Goal: Transaction & Acquisition: Book appointment/travel/reservation

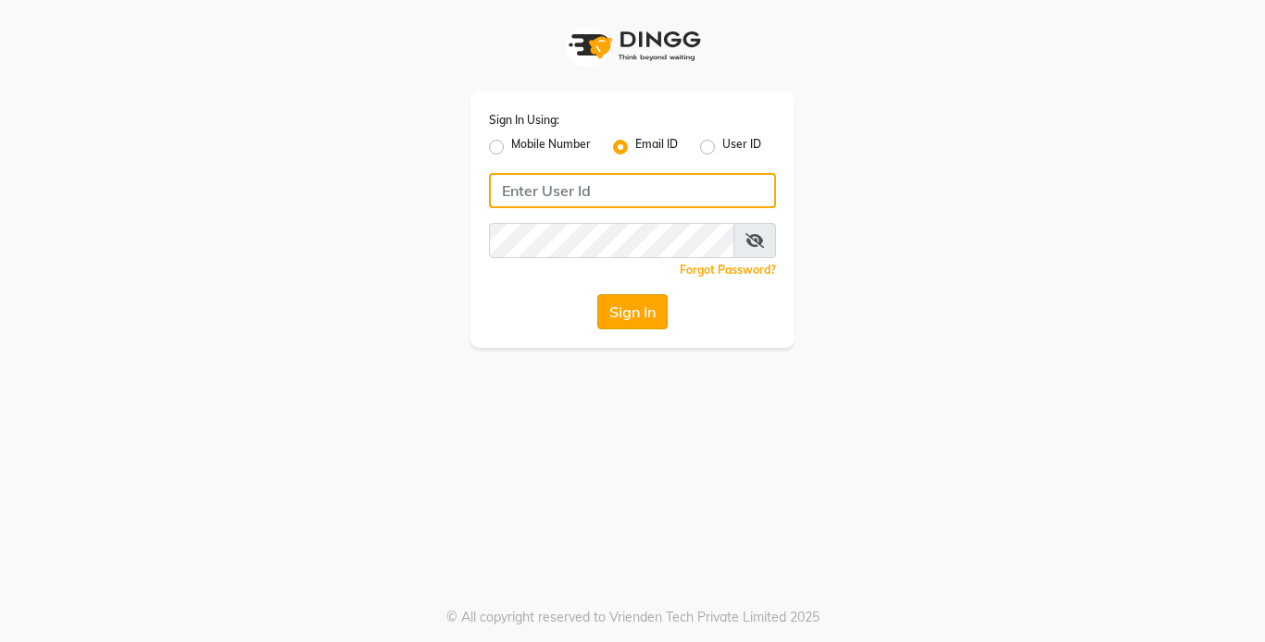
type input "[EMAIL_ADDRESS][DOMAIN_NAME]"
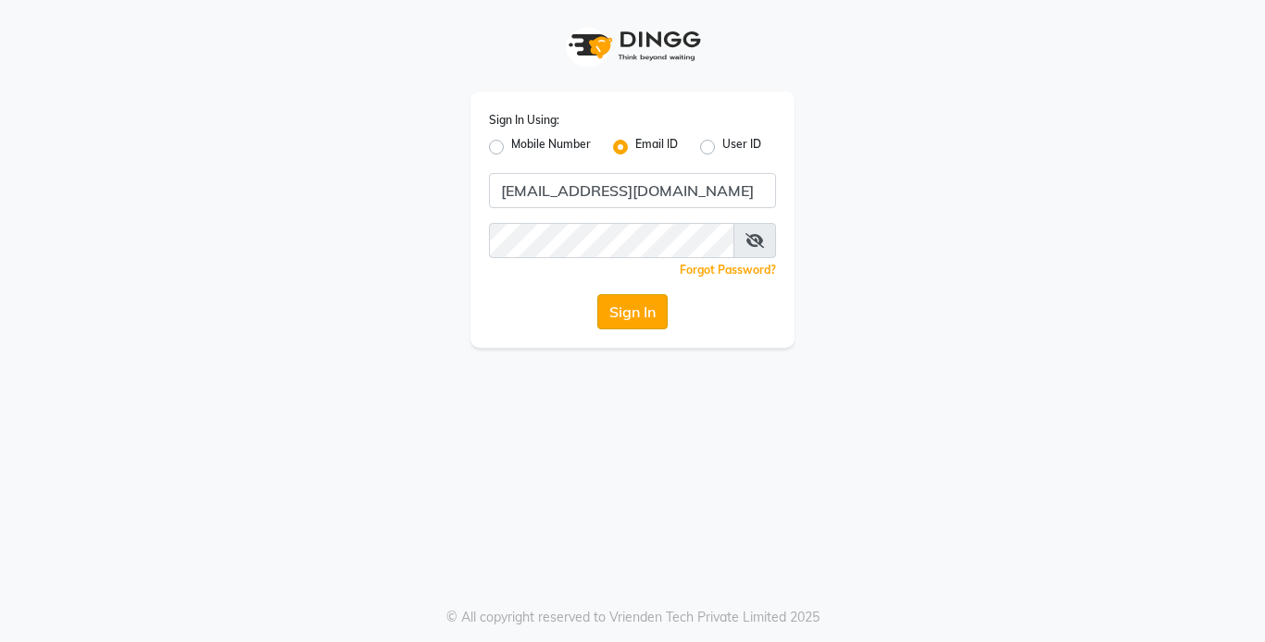
click at [618, 307] on button "Sign In" at bounding box center [632, 311] width 70 height 35
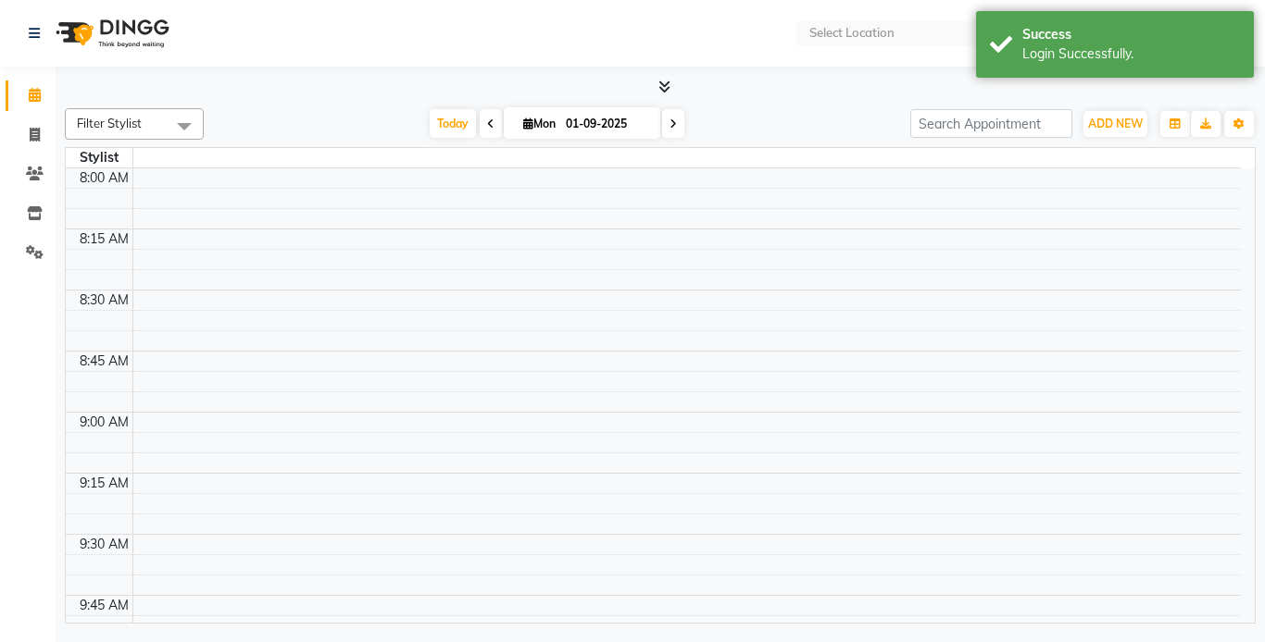
select select "en"
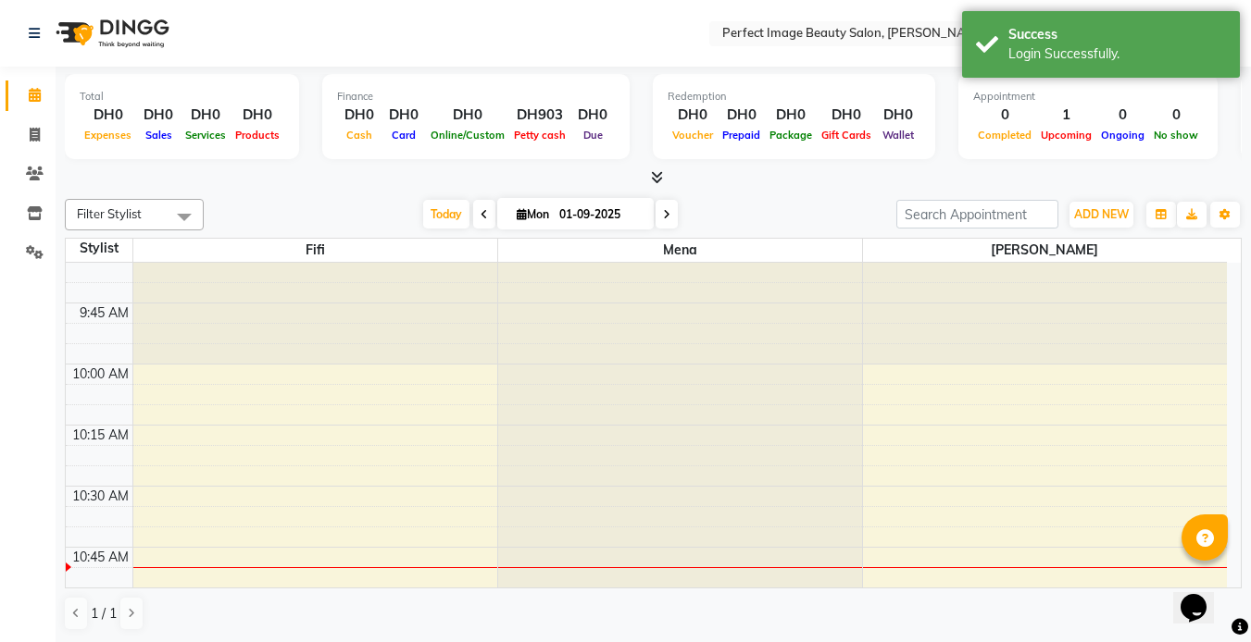
scroll to position [144, 0]
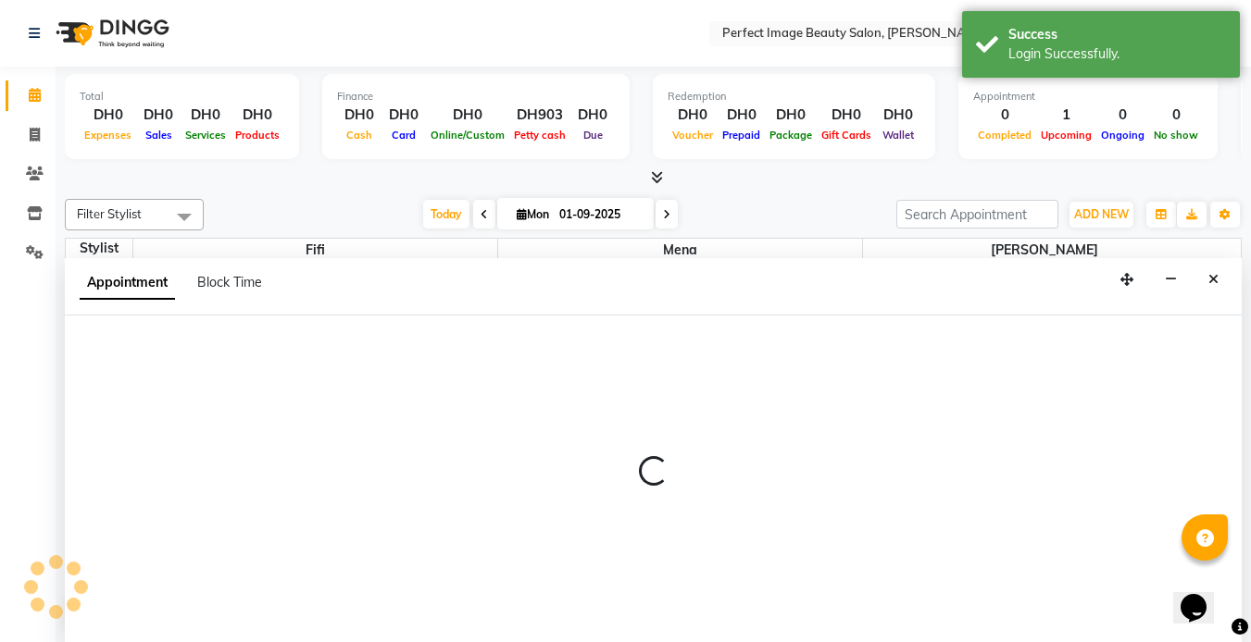
scroll to position [1, 0]
select select "85055"
select select "600"
select select "tentative"
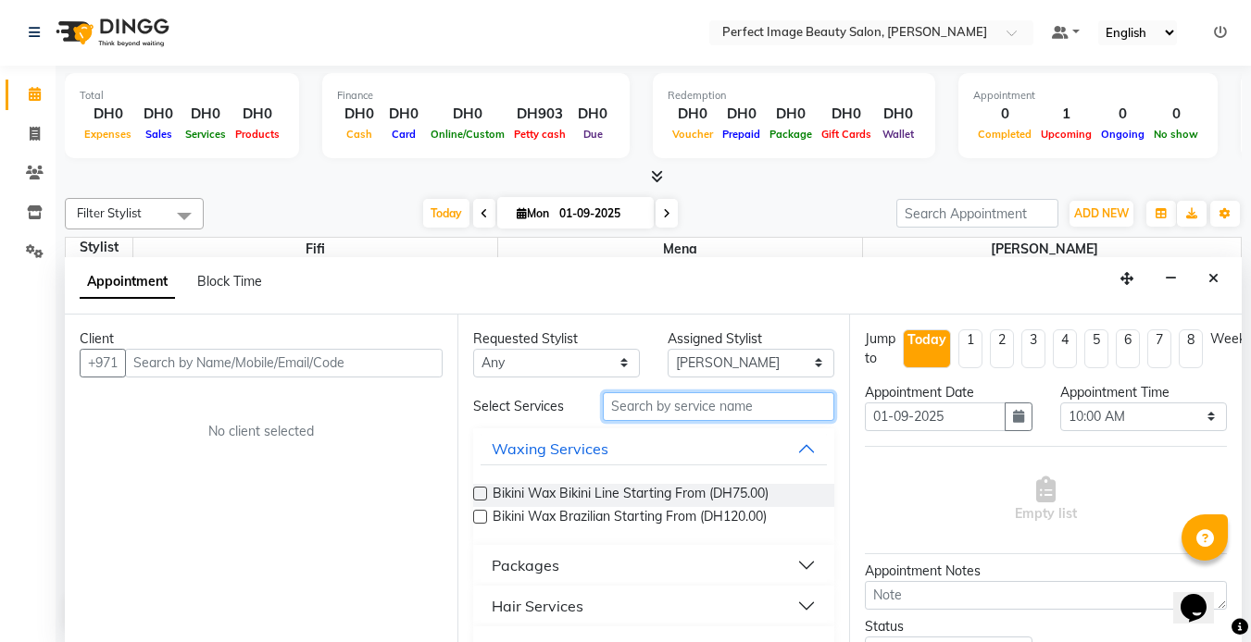
click at [640, 405] on input "text" at bounding box center [718, 407] width 231 height 29
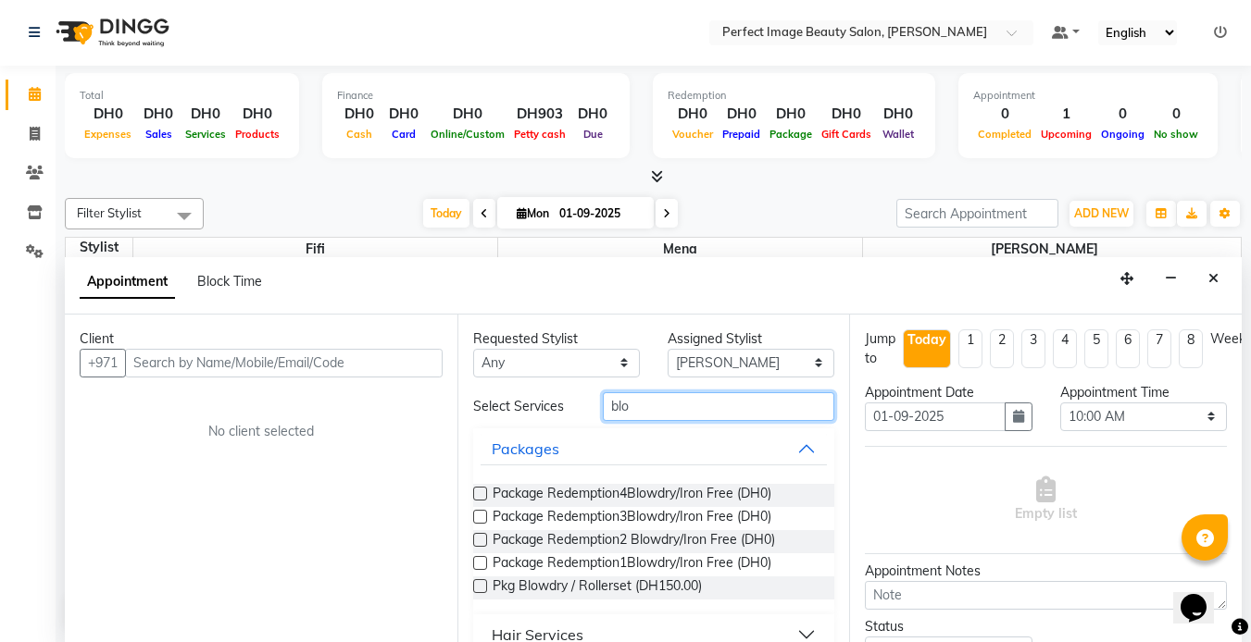
type input "blo"
click at [568, 629] on div "Hair Services" at bounding box center [538, 635] width 92 height 22
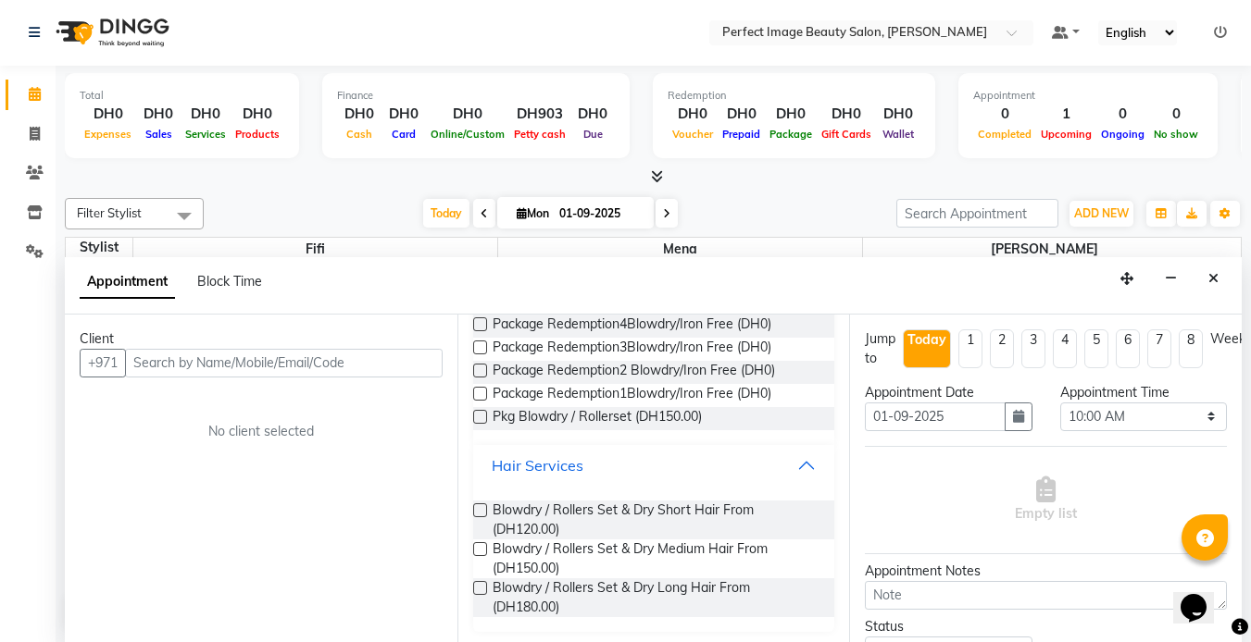
scroll to position [170, 0]
click at [569, 528] on span "Blowdry / Rollers Set & Dry Short Hair From (DH120.00)" at bounding box center [656, 519] width 328 height 39
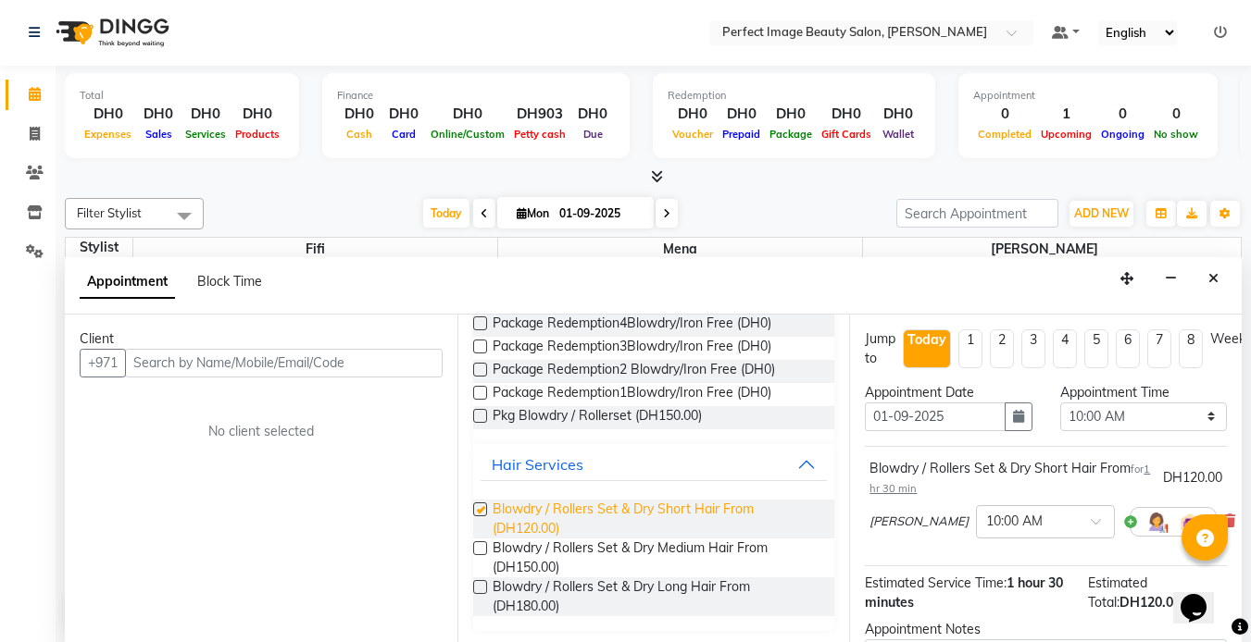
checkbox input "false"
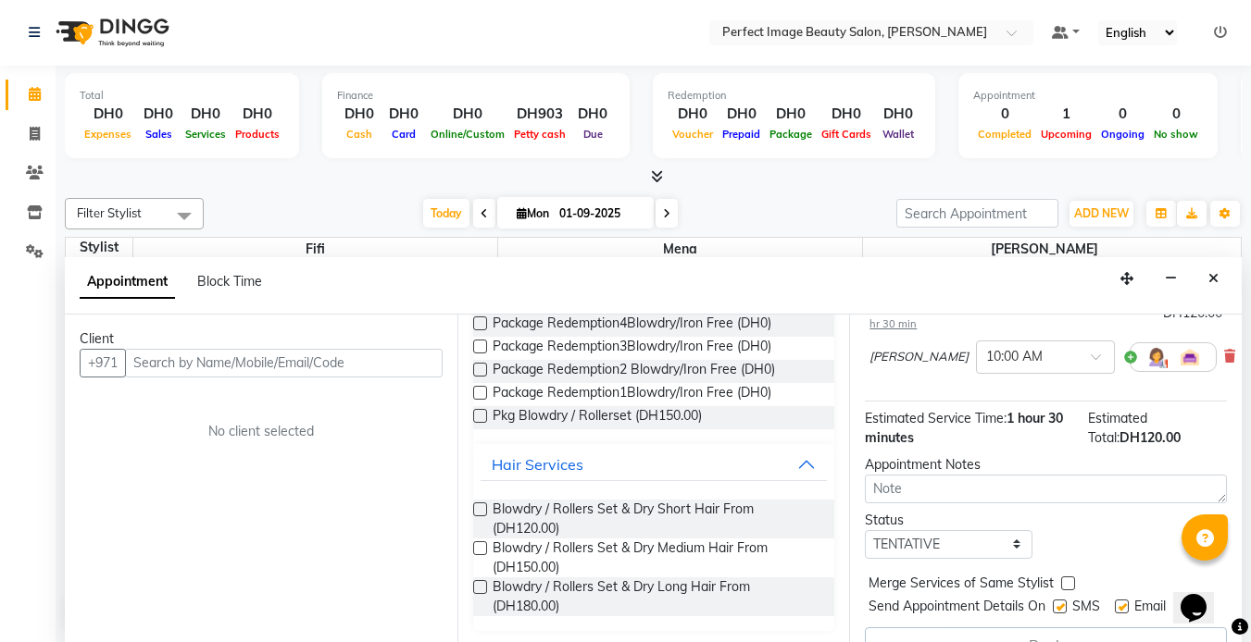
scroll to position [214, 0]
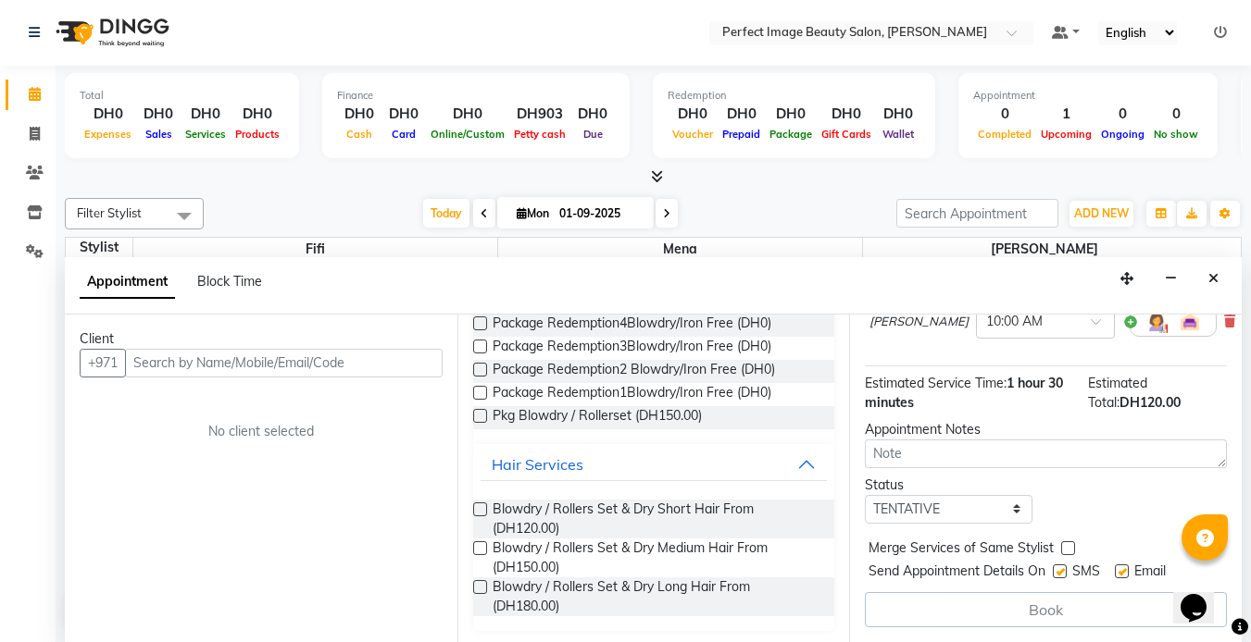
click at [1010, 596] on div "Book" at bounding box center [1046, 609] width 362 height 35
click at [1046, 592] on div "Book" at bounding box center [1046, 609] width 362 height 35
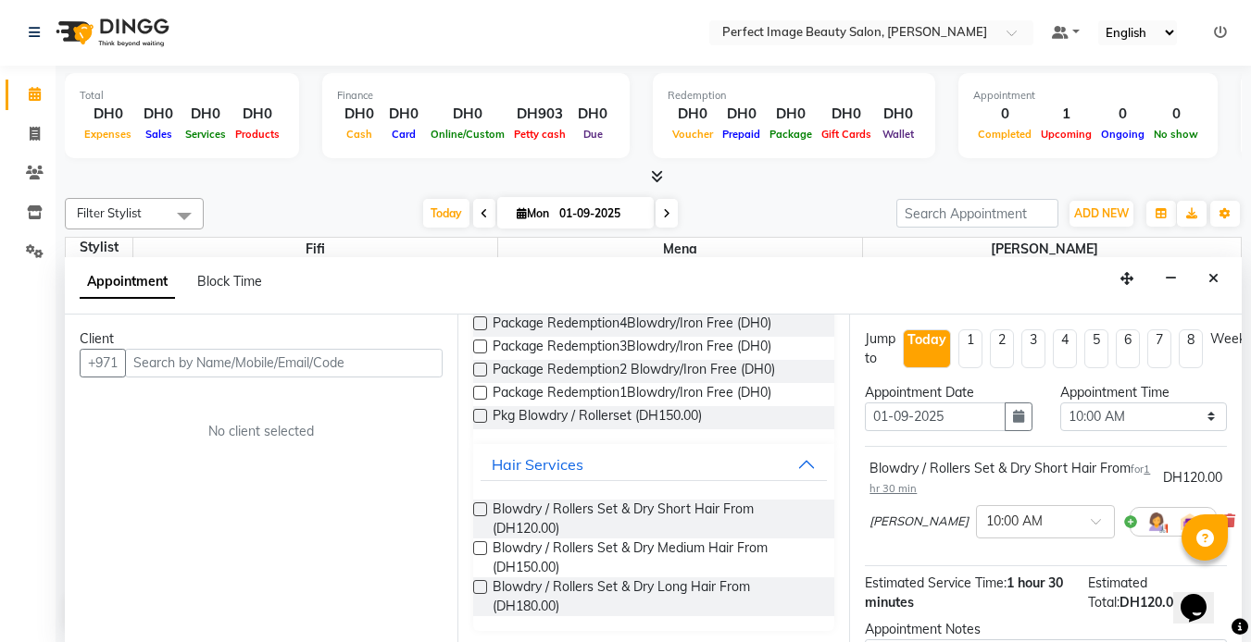
scroll to position [0, 0]
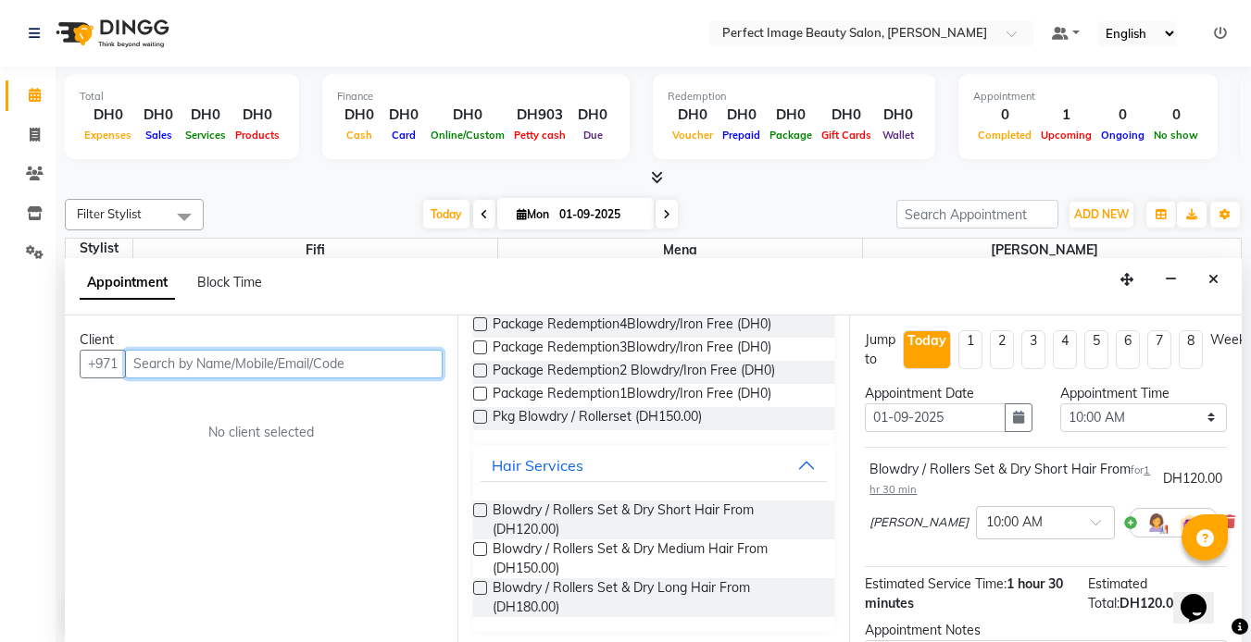
click at [336, 371] on input "text" at bounding box center [284, 364] width 318 height 29
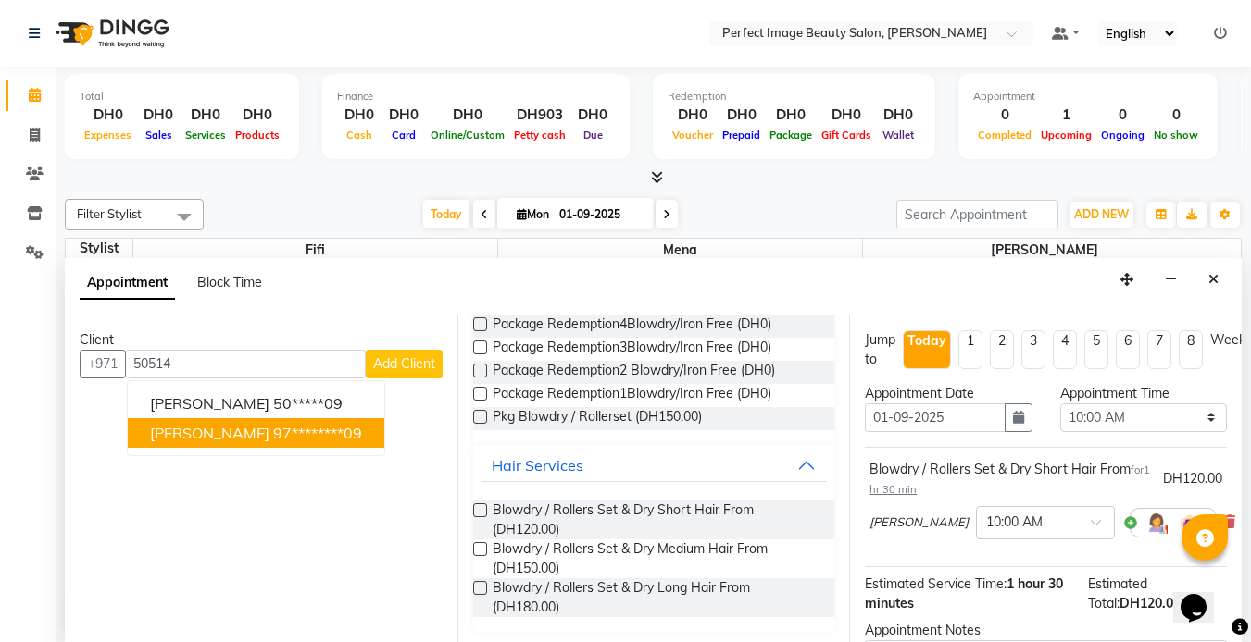
click at [285, 458] on div "Client [PHONE_NUMBER] [PERSON_NAME] 50*****09 [PERSON_NAME] Burneet 97********0…" at bounding box center [261, 480] width 393 height 328
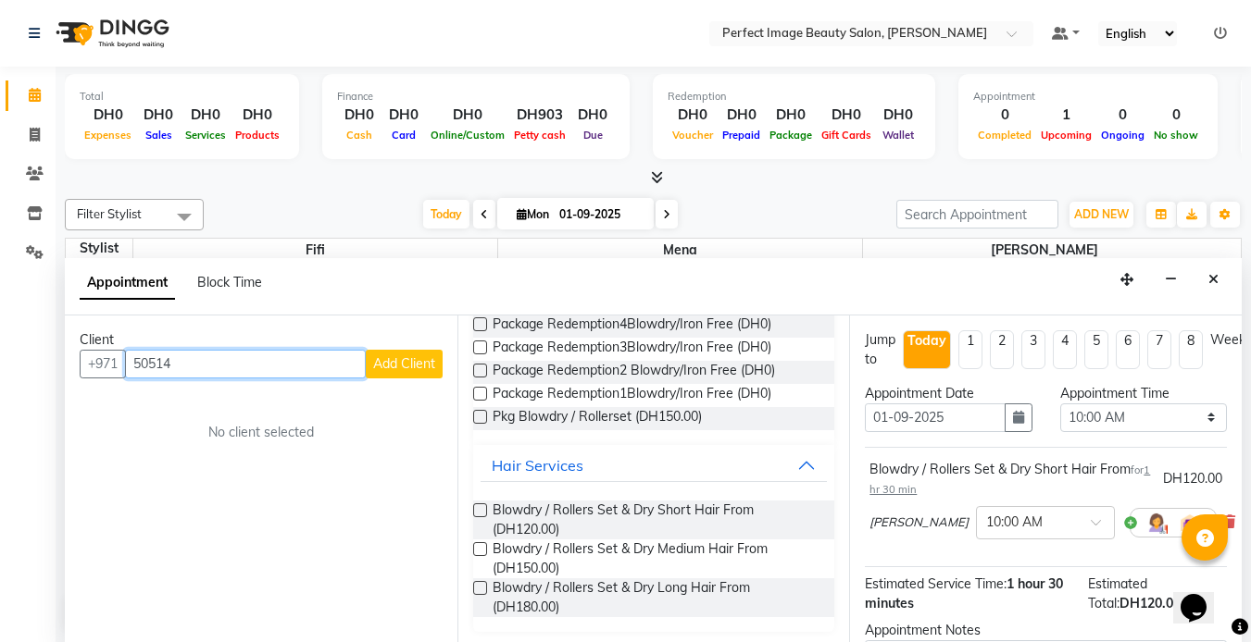
click at [223, 363] on input "50514" at bounding box center [245, 364] width 241 height 29
click at [181, 360] on input "5051411209" at bounding box center [245, 364] width 241 height 29
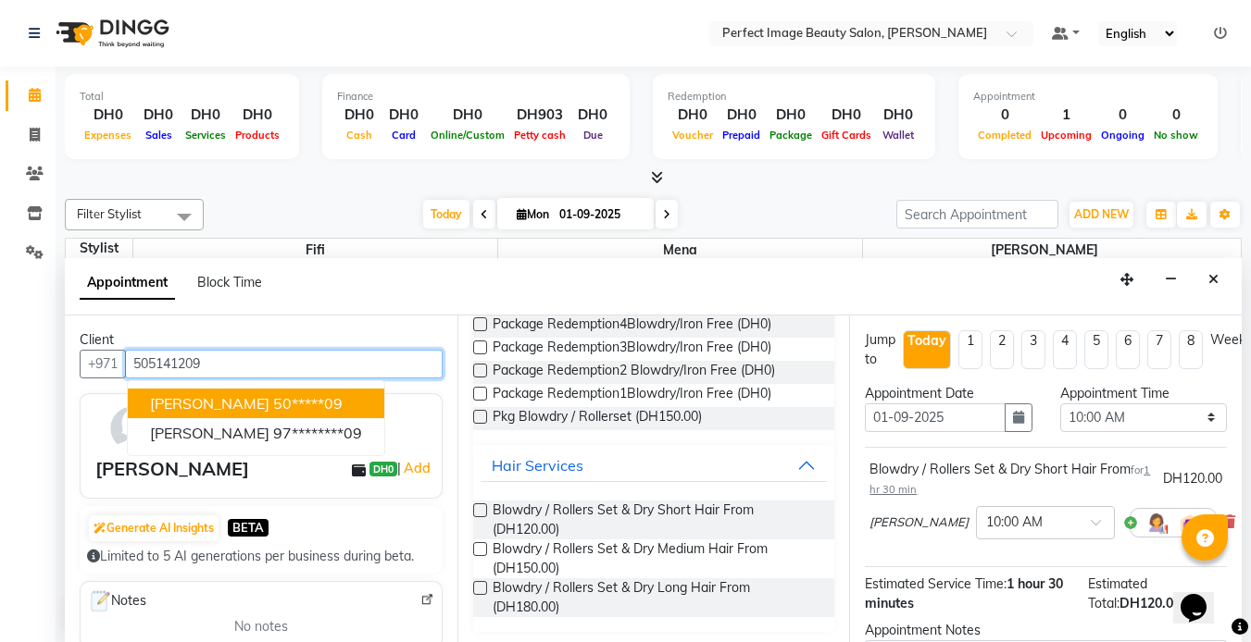
click at [185, 405] on span "[PERSON_NAME]" at bounding box center [209, 403] width 119 height 19
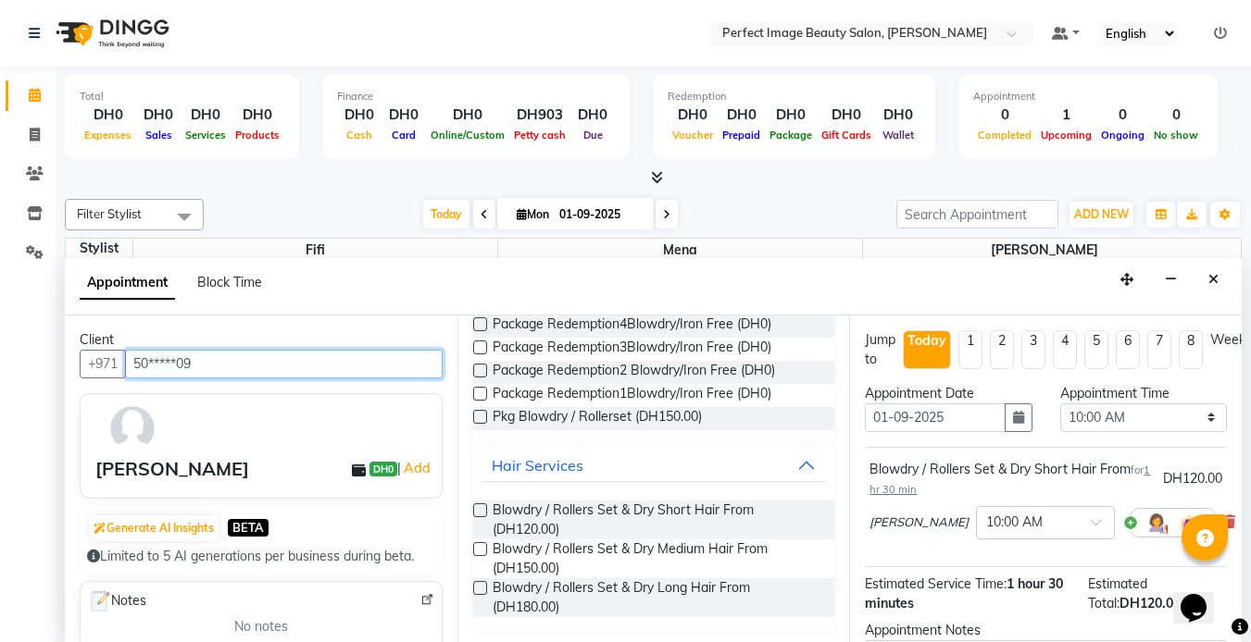
click at [201, 367] on input "50*****09" at bounding box center [284, 364] width 318 height 29
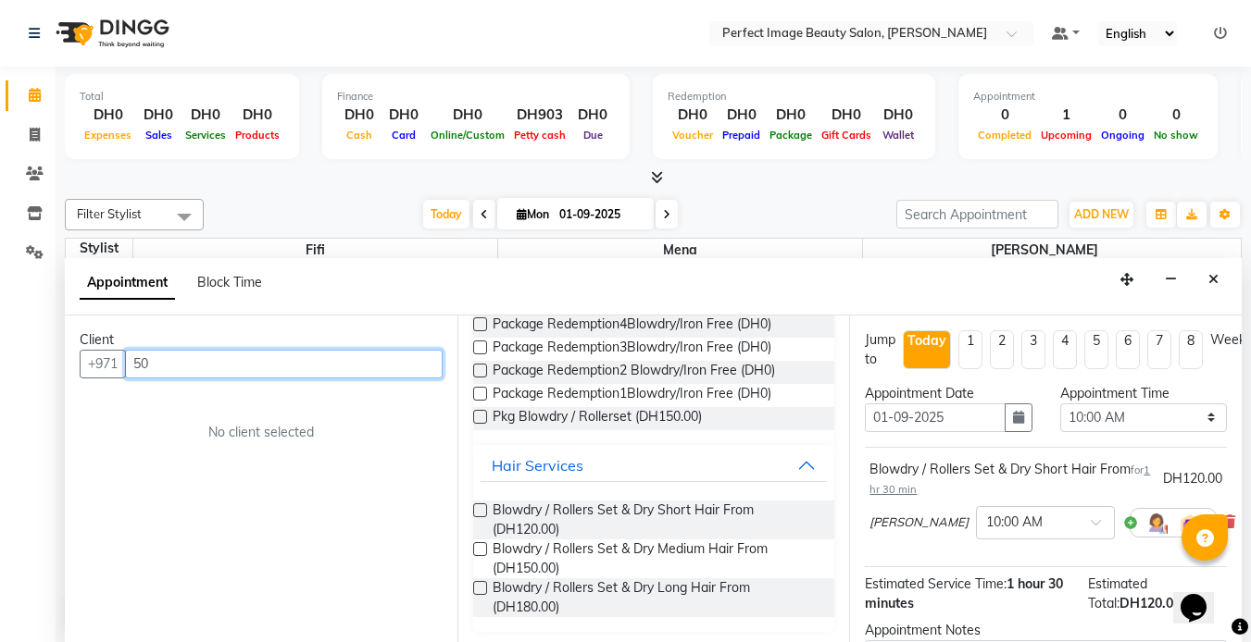
type input "5"
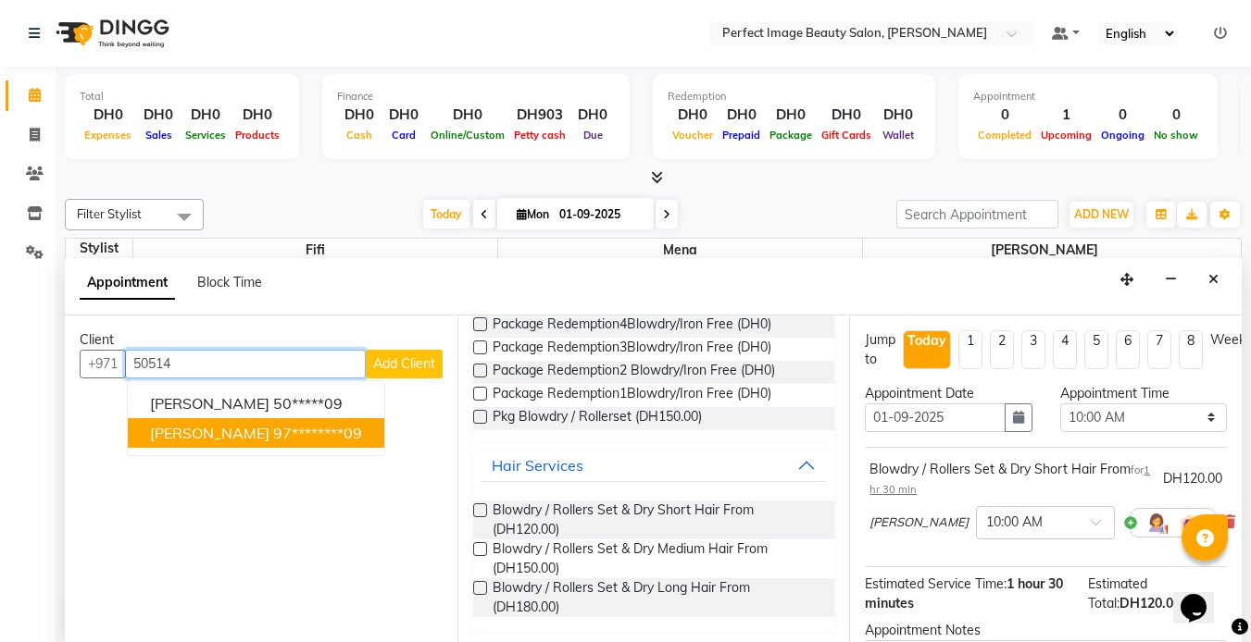
click at [273, 433] on ngb-highlight "97********09" at bounding box center [317, 433] width 89 height 19
type input "97********09"
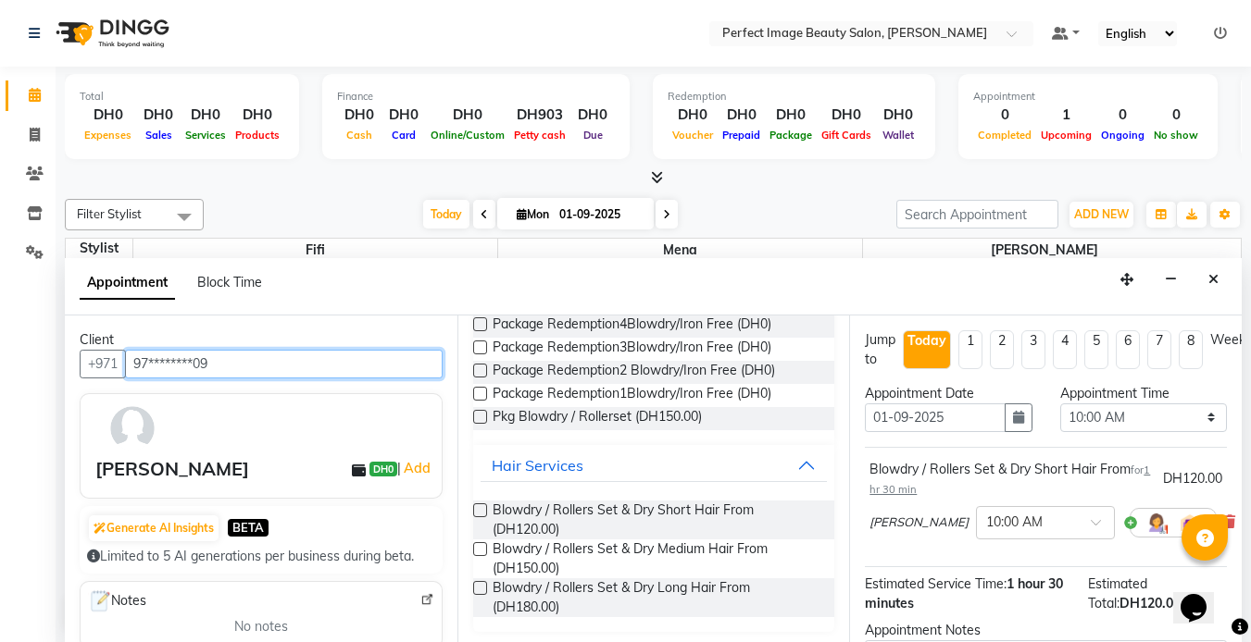
scroll to position [212, 0]
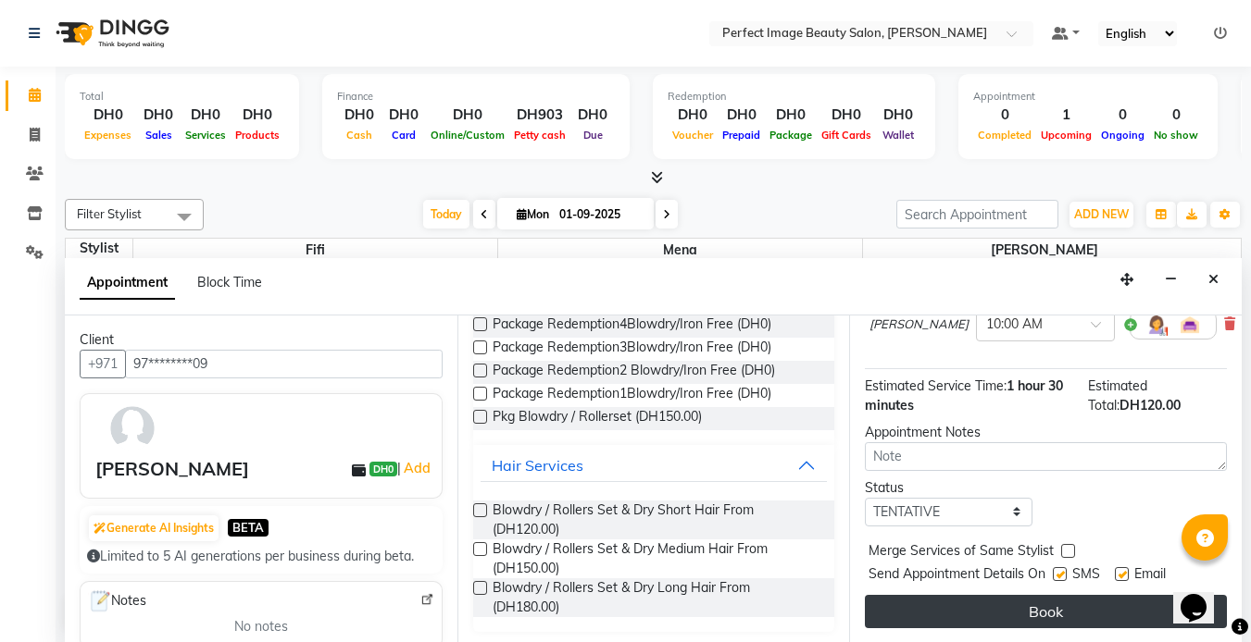
click at [916, 595] on button "Book" at bounding box center [1046, 611] width 362 height 33
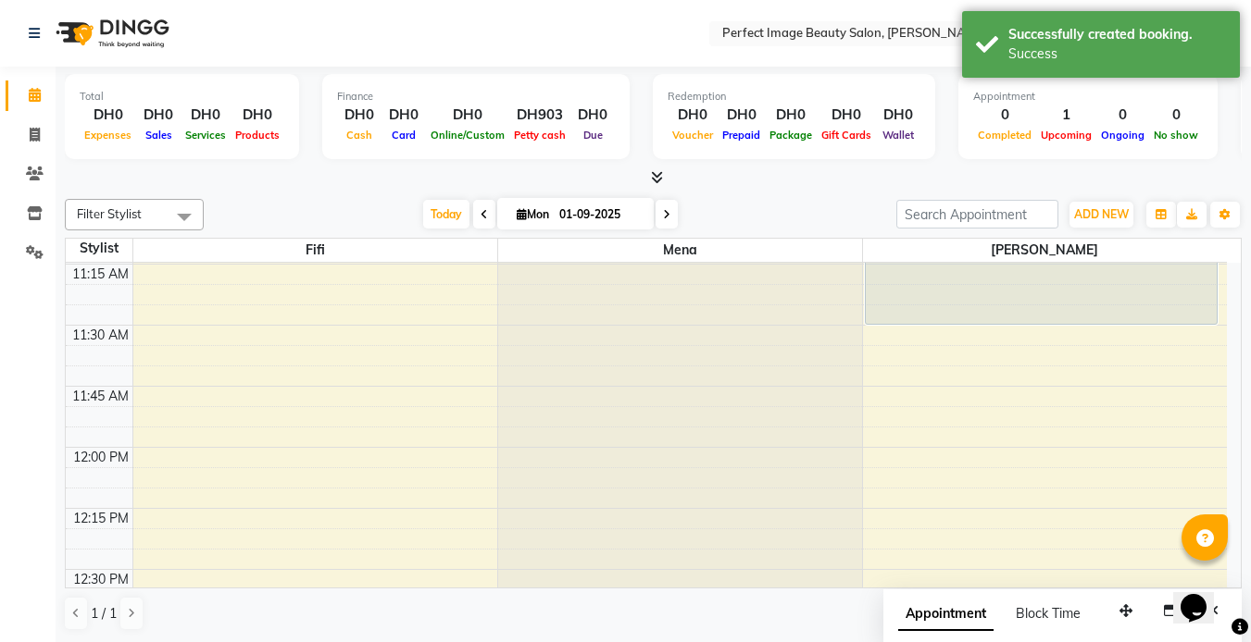
scroll to position [549, 0]
click at [444, 218] on span "Today" at bounding box center [446, 214] width 46 height 29
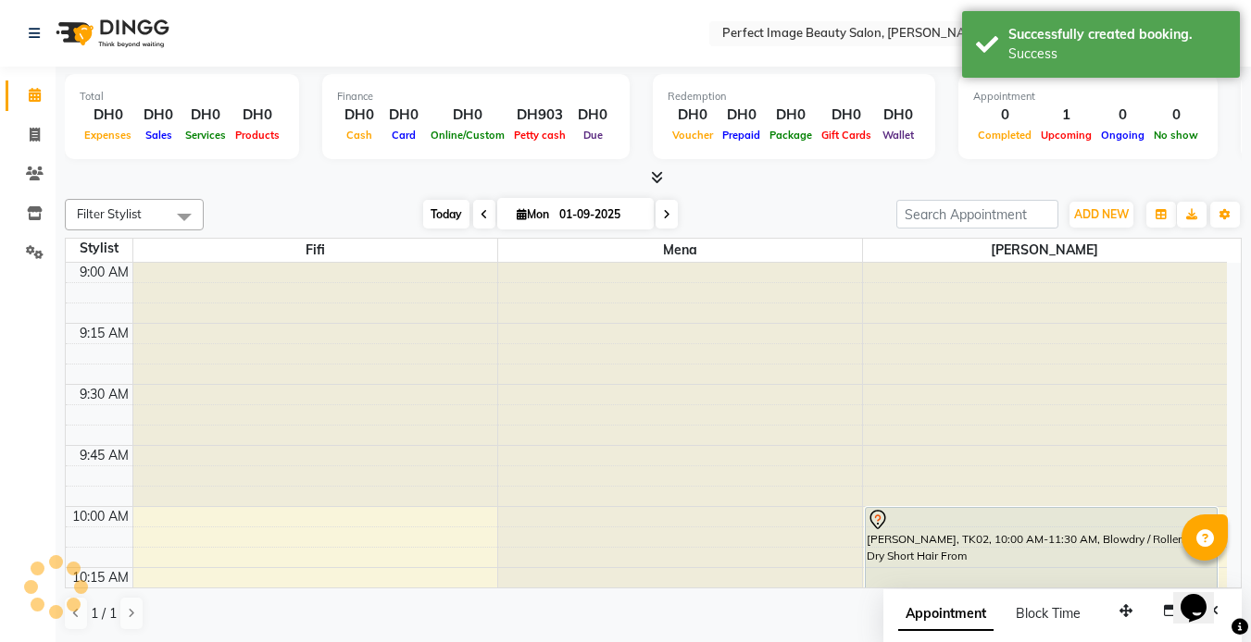
scroll to position [245, 0]
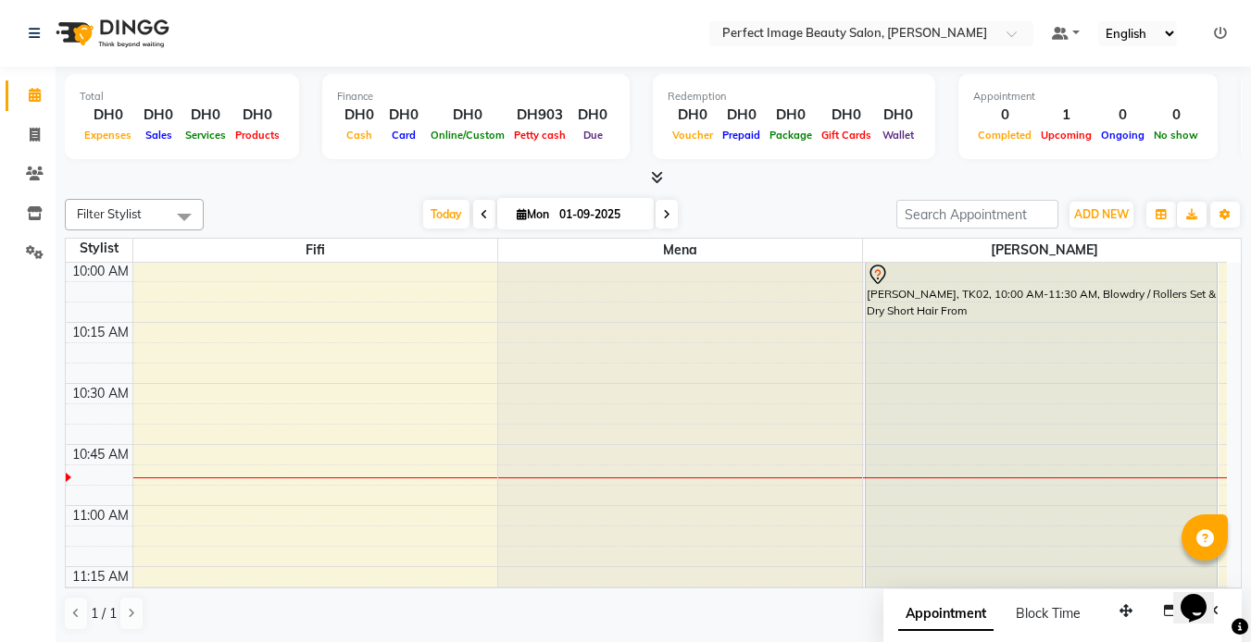
click at [663, 218] on icon at bounding box center [666, 214] width 7 height 11
type input "02-09-2025"
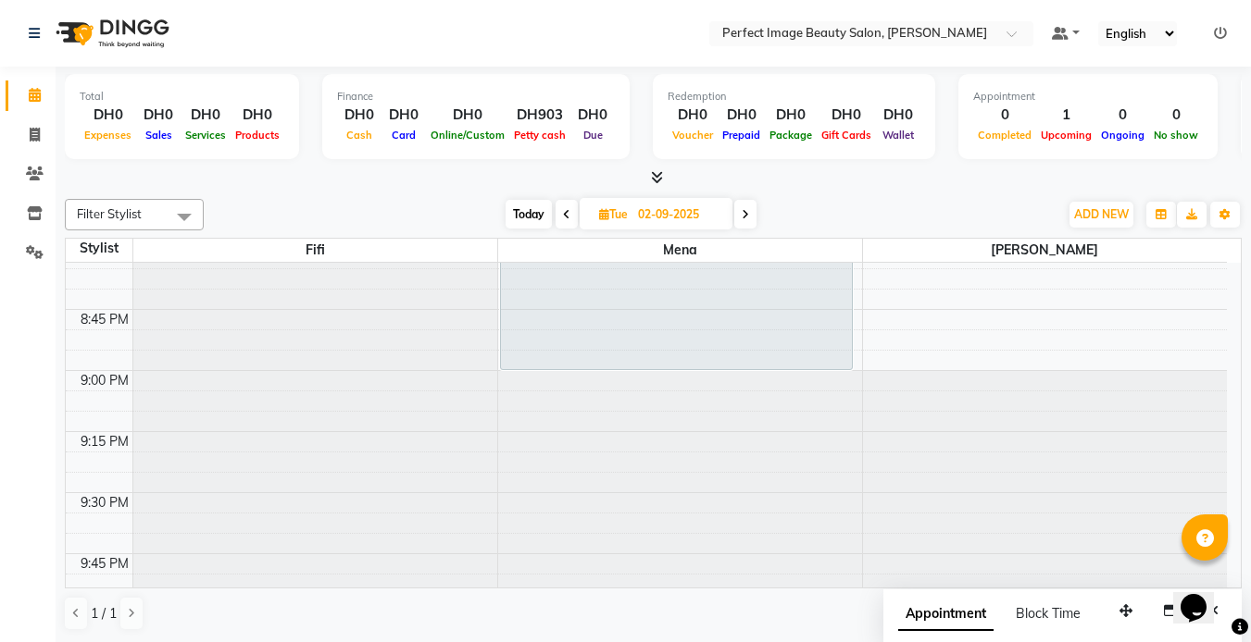
scroll to position [2851, 0]
